Goal: Transaction & Acquisition: Purchase product/service

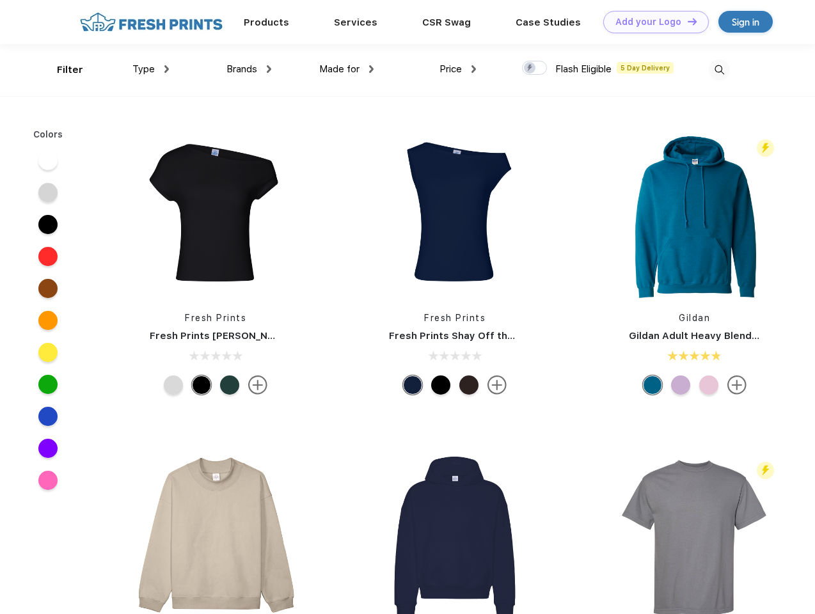
click at [651, 22] on link "Add your Logo Design Tool" at bounding box center [656, 22] width 106 height 22
click at [0, 0] on div "Design Tool" at bounding box center [0, 0] width 0 height 0
click at [687, 21] on link "Add your Logo Design Tool" at bounding box center [656, 22] width 106 height 22
click at [61, 70] on div "Filter" at bounding box center [70, 70] width 26 height 15
click at [151, 69] on span "Type" at bounding box center [143, 69] width 22 height 12
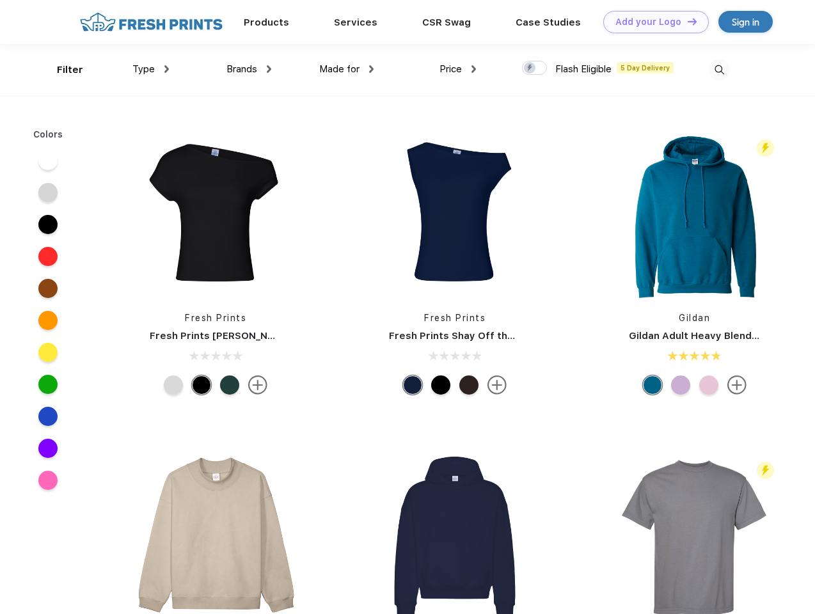
click at [249, 69] on span "Brands" at bounding box center [241, 69] width 31 height 12
click at [347, 69] on span "Made for" at bounding box center [339, 69] width 40 height 12
click at [458, 69] on span "Price" at bounding box center [451, 69] width 22 height 12
click at [535, 68] on div at bounding box center [534, 68] width 25 height 14
click at [530, 68] on input "checkbox" at bounding box center [526, 64] width 8 height 8
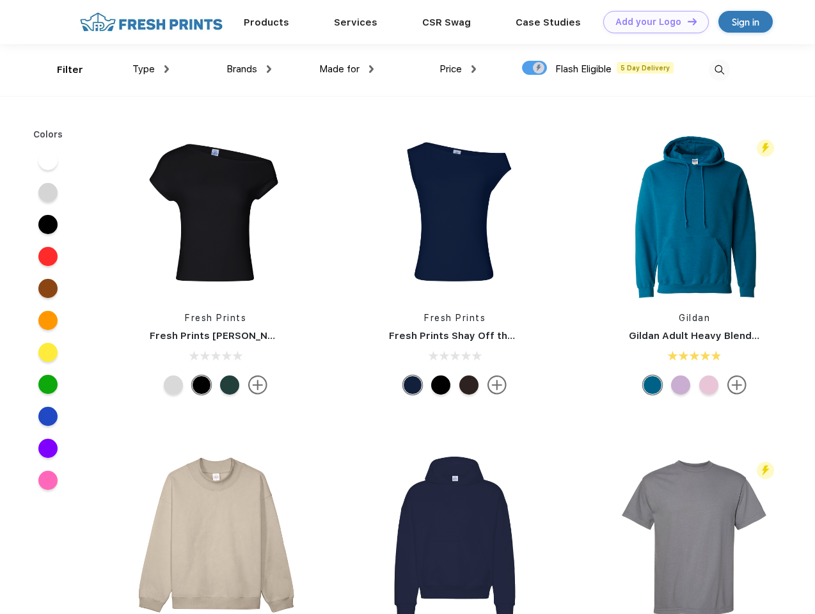
click at [719, 70] on img at bounding box center [719, 70] width 21 height 21
